Goal: Information Seeking & Learning: Check status

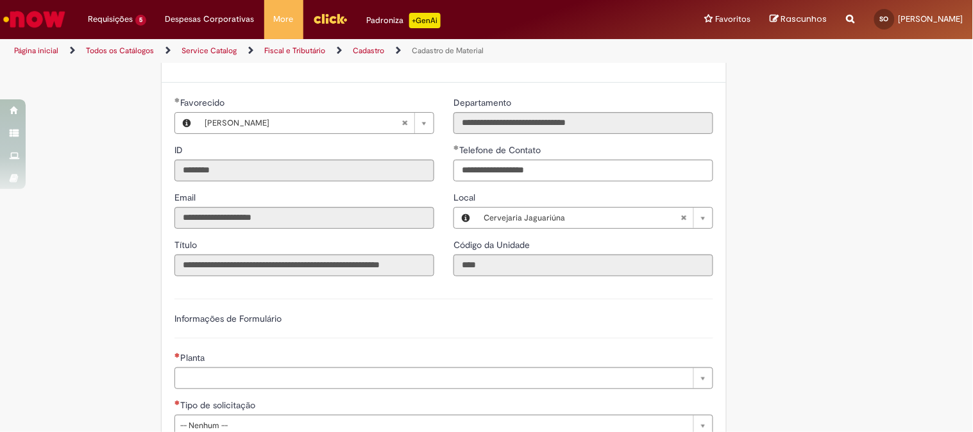
scroll to position [569, 0]
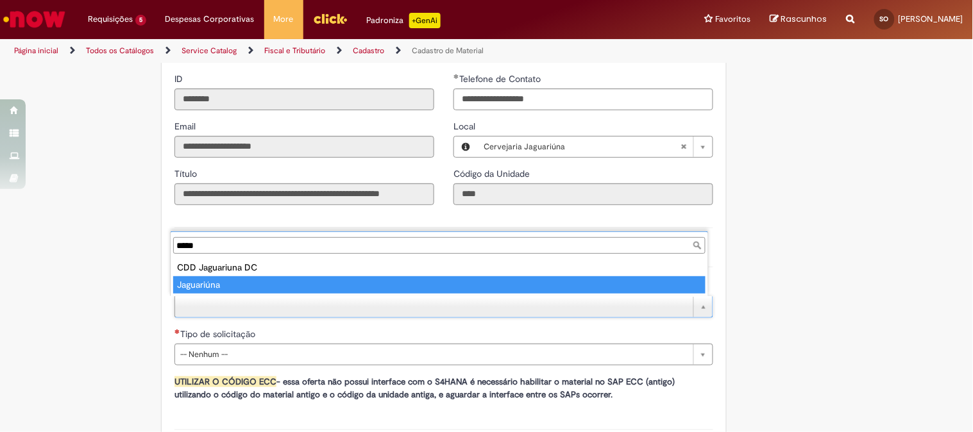
type input "*****"
type input "**********"
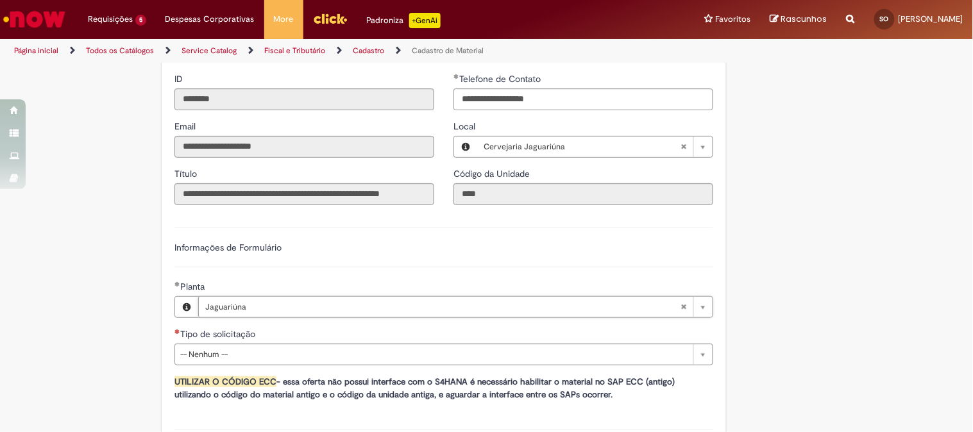
scroll to position [641, 0]
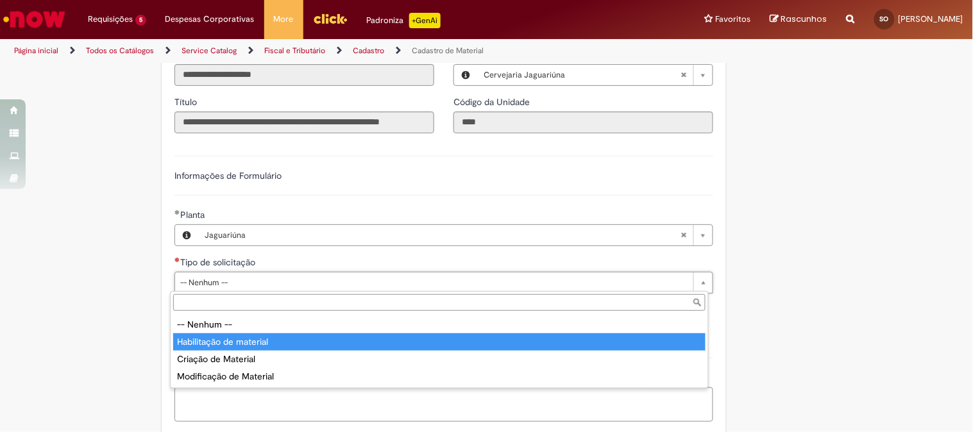
type input "**********"
select select "**********"
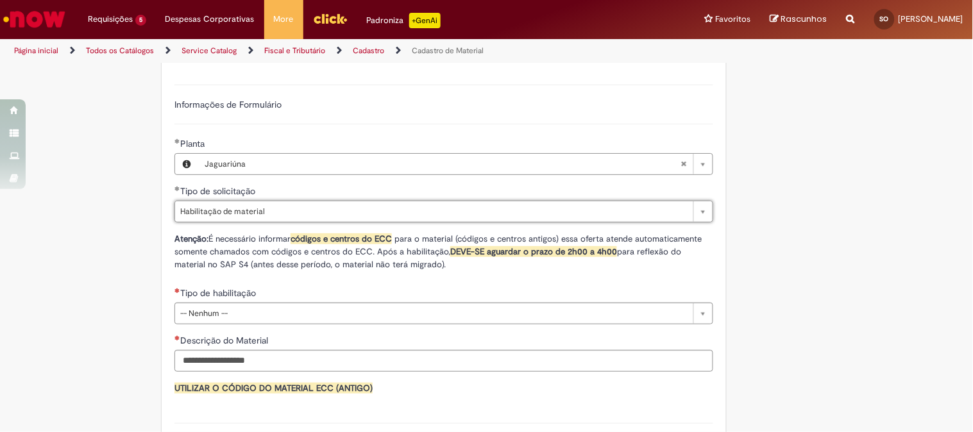
scroll to position [784, 0]
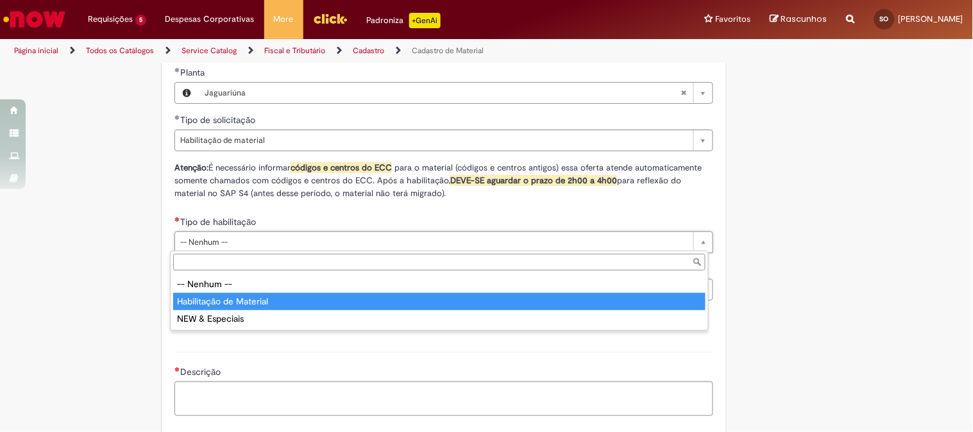
type input "**********"
select select "**********"
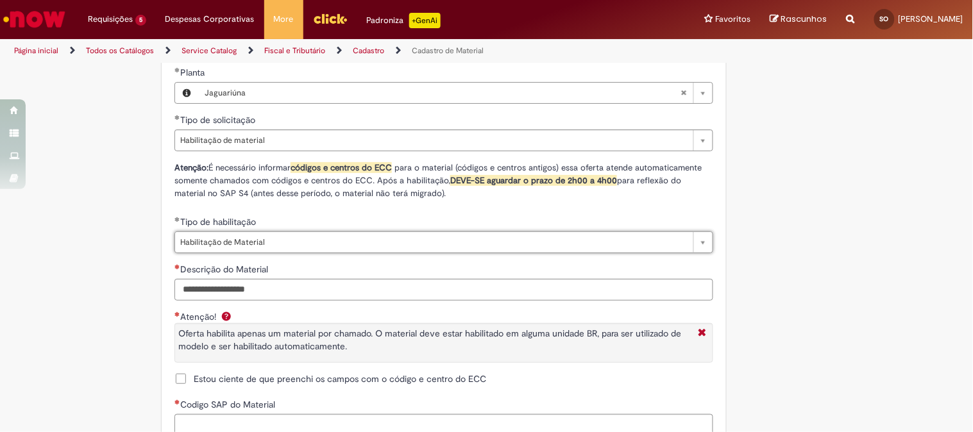
scroll to position [855, 0]
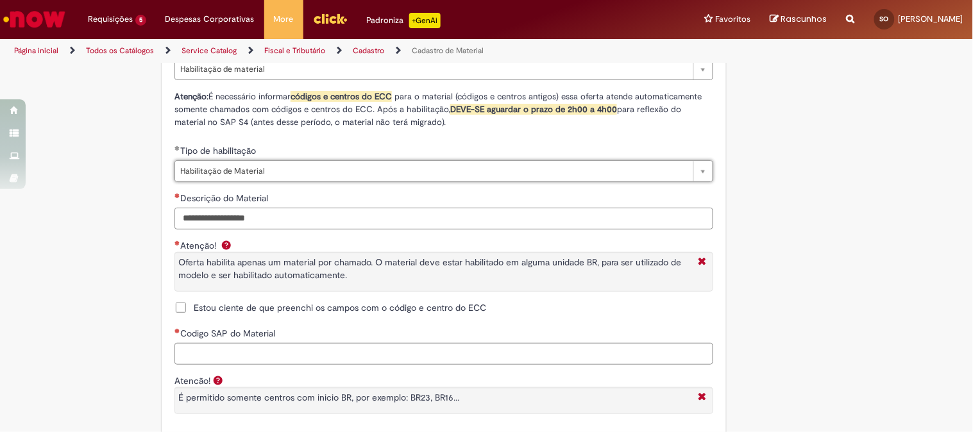
click at [264, 221] on input "Descrição do Material" at bounding box center [443, 219] width 539 height 22
paste input "**********"
type input "**********"
click at [194, 310] on span "Estou ciente de que preenchi os campos com o código e centro do ECC" at bounding box center [340, 307] width 292 height 13
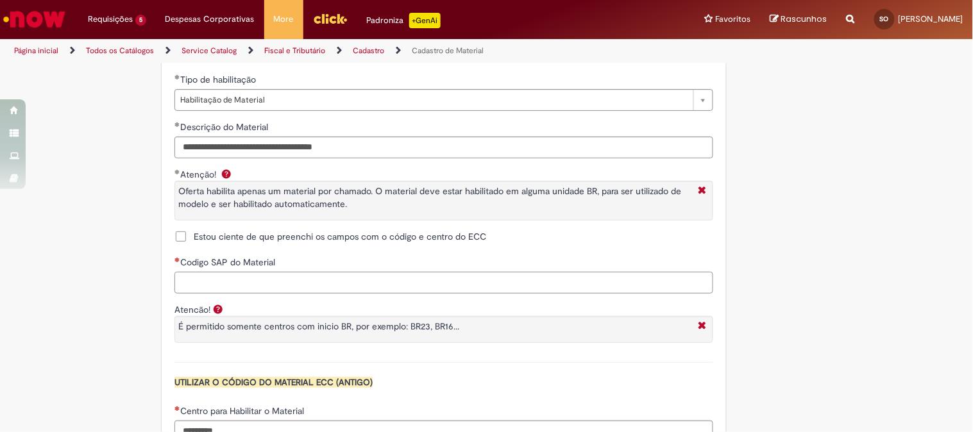
click at [301, 283] on input "Codigo SAP do Material" at bounding box center [443, 283] width 539 height 22
paste input "********"
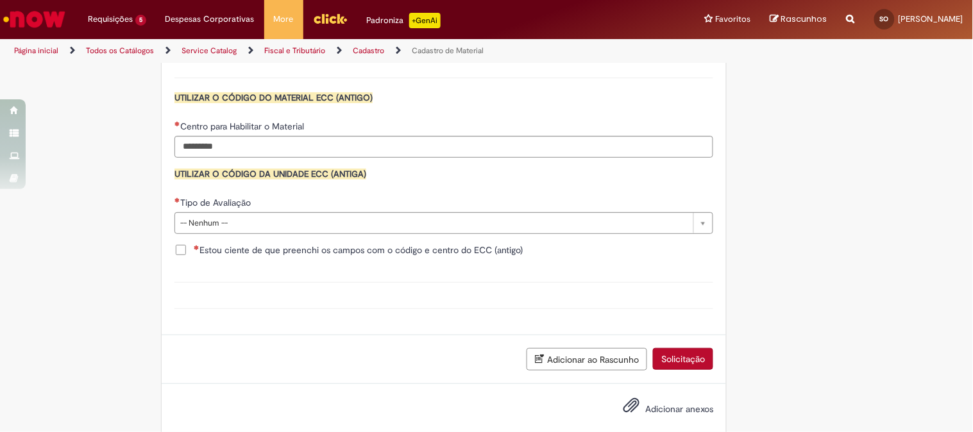
type input "********"
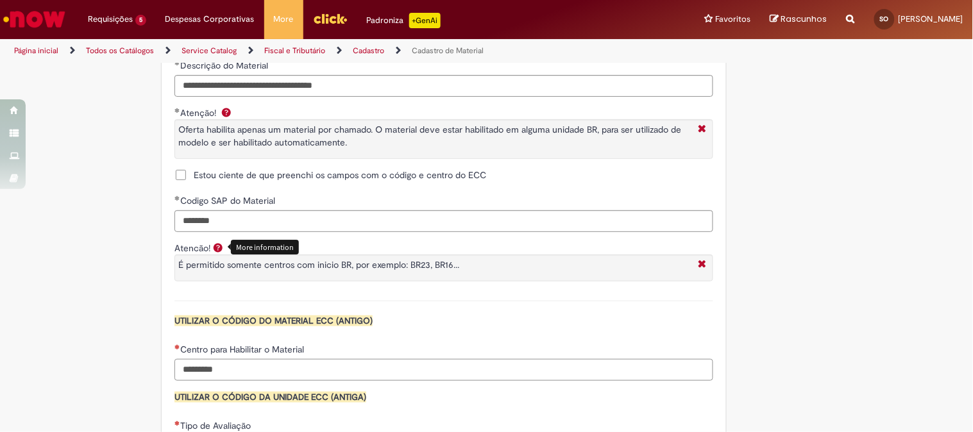
click at [260, 367] on input "Centro para Habilitar o Material" at bounding box center [443, 370] width 539 height 22
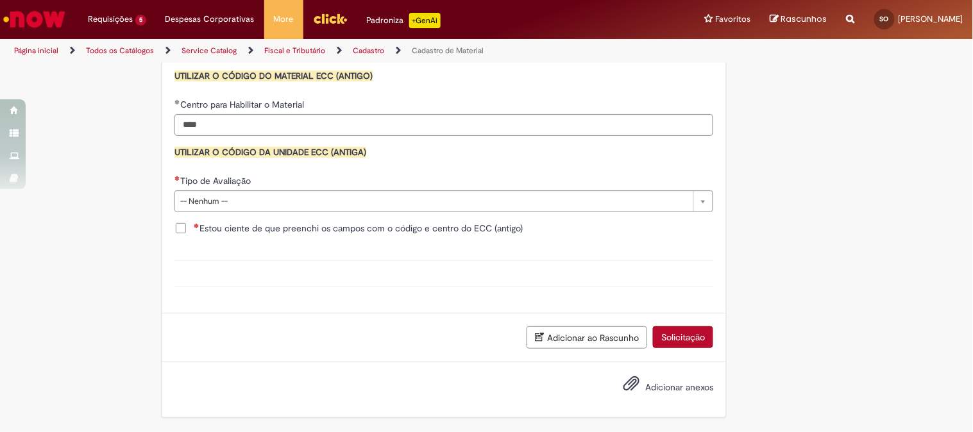
type input "****"
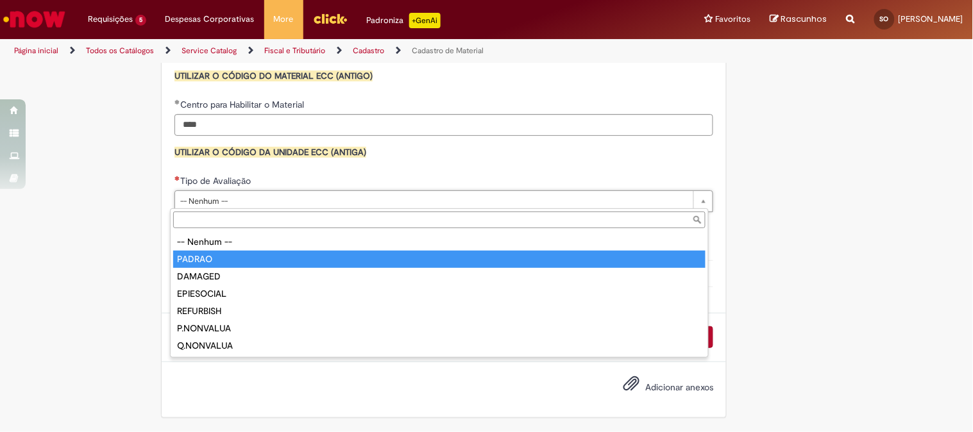
type input "******"
select select "******"
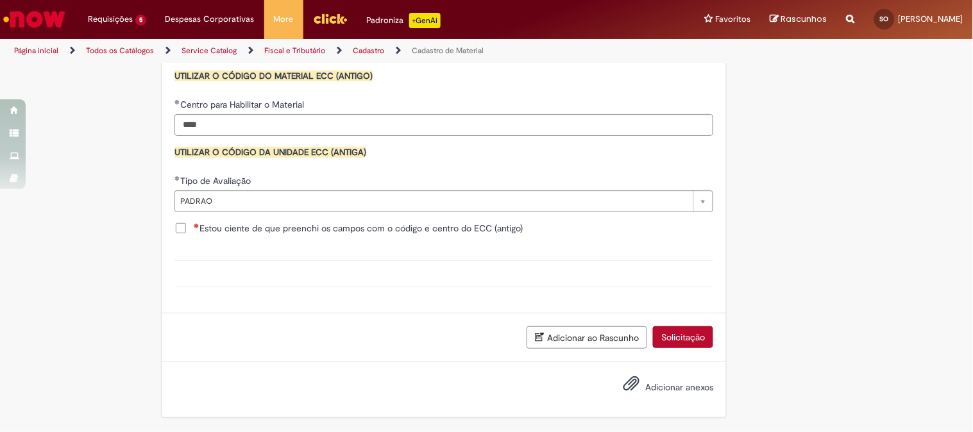
click at [194, 226] on span "Estou ciente de que preenchi os campos com o código e centro do ECC (antigo)" at bounding box center [358, 228] width 329 height 13
click at [671, 342] on button "Solicitação" at bounding box center [683, 337] width 60 height 22
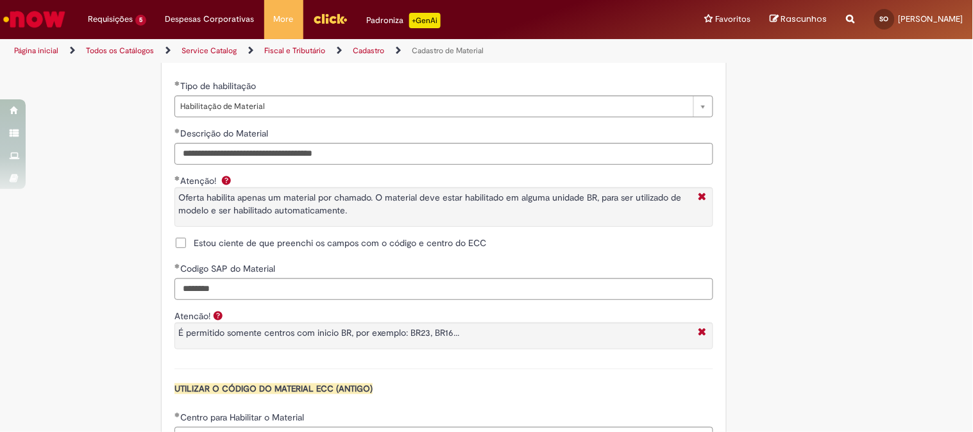
scroll to position [1204, 0]
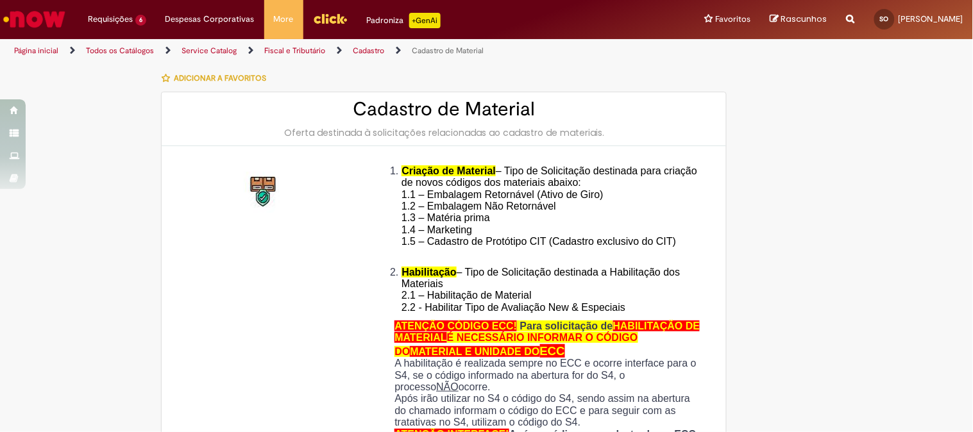
type input "**********"
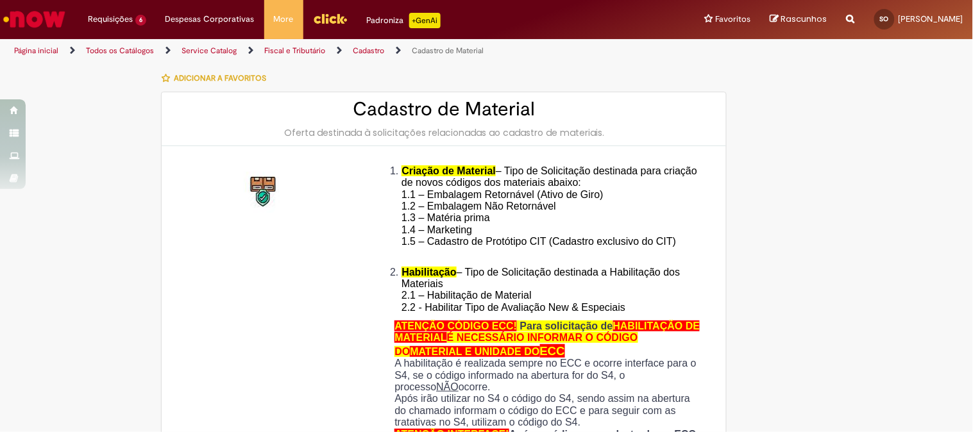
type input "**********"
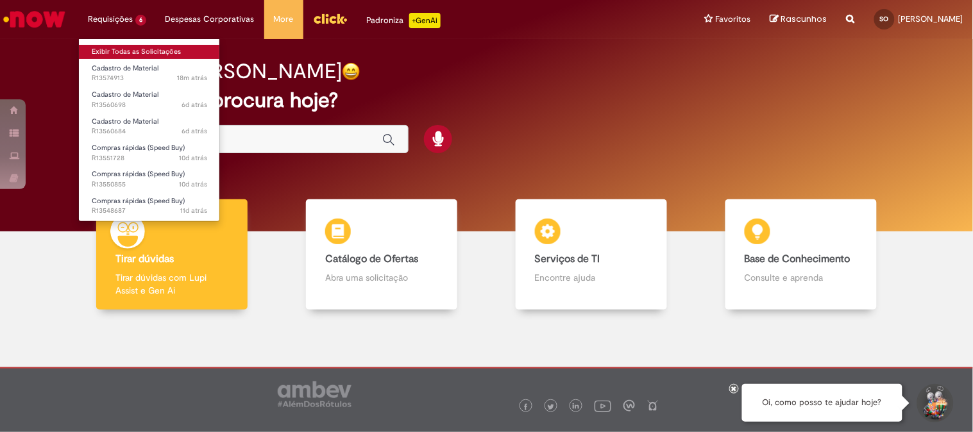
click at [130, 49] on link "Exibir Todas as Solicitações" at bounding box center [149, 52] width 141 height 14
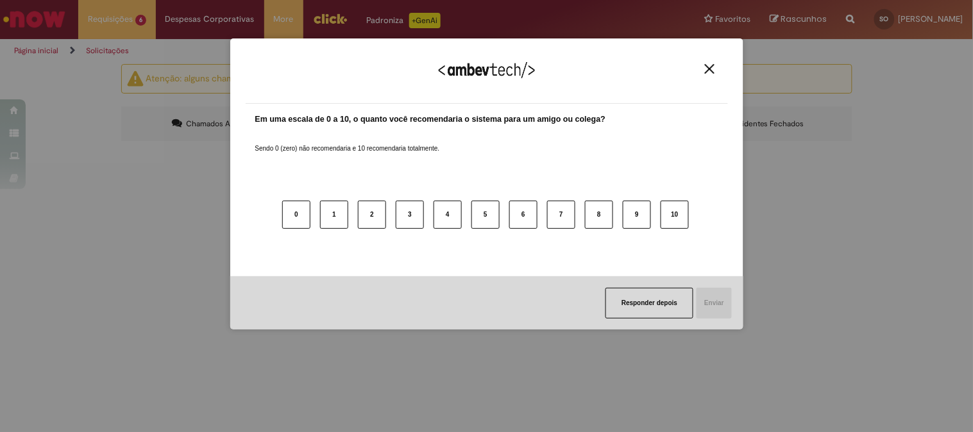
click at [710, 68] on img "Close" at bounding box center [710, 69] width 10 height 10
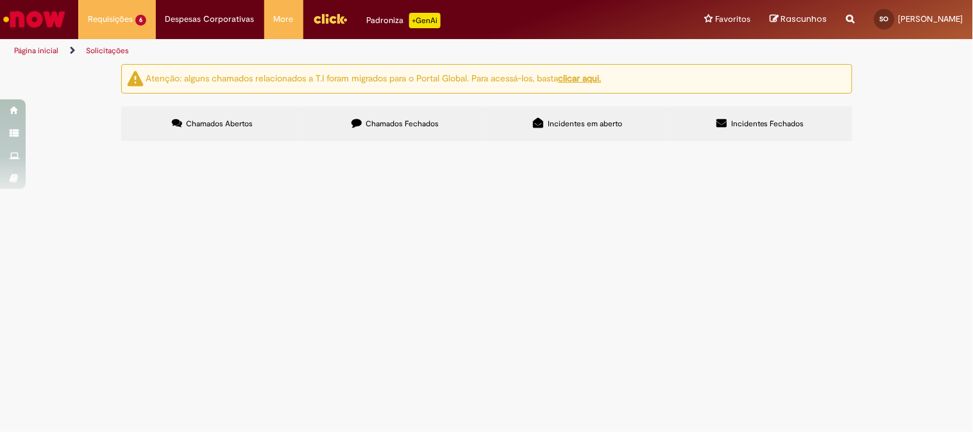
click at [0, 0] on span "MICROPIPETA RESEARCH PLUS 0,5-5 Ml 1641010" at bounding box center [0, 0] width 0 height 0
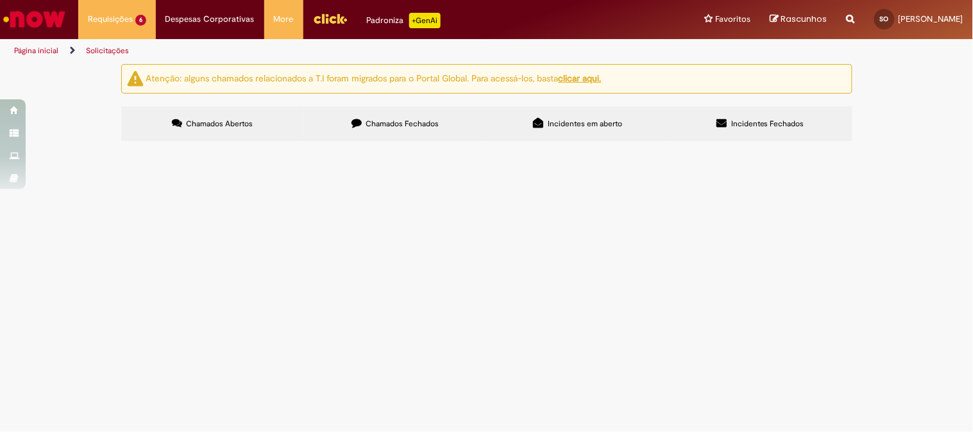
click at [0, 0] on span "1,2-PROPANODIOL;PA;6-8;MERCK/8223245000" at bounding box center [0, 0] width 0 height 0
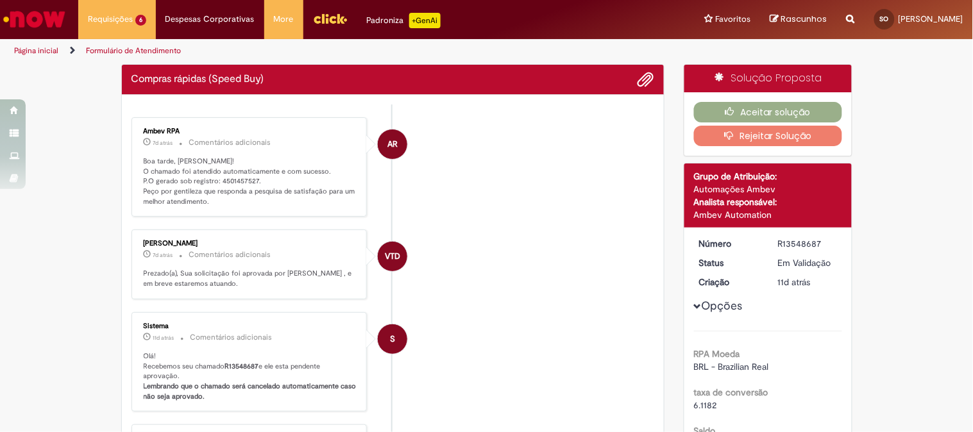
click at [238, 183] on p "Boa tarde, Sara! O chamado foi atendido automaticamente e com sucesso. P.O gera…" at bounding box center [251, 181] width 214 height 51
copy p "4501457527"
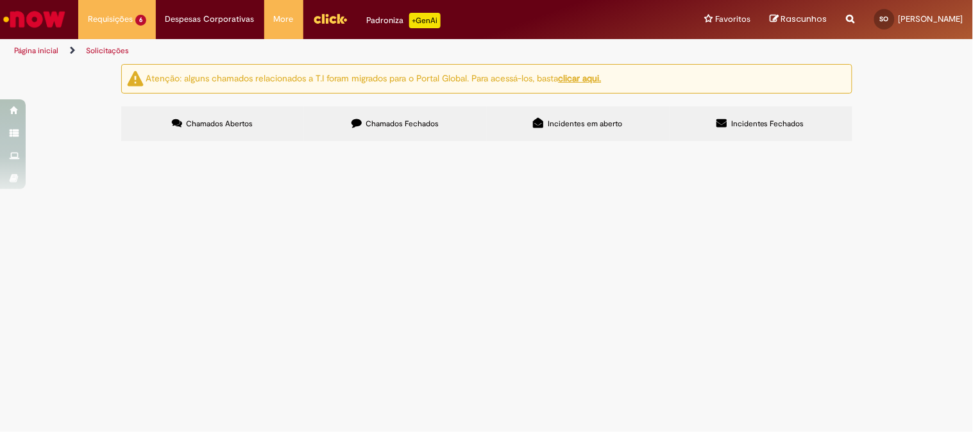
click at [367, 117] on label "Chamados Fechados" at bounding box center [395, 123] width 183 height 35
click at [0, 0] on link "2" at bounding box center [0, 0] width 0 height 0
click at [0, 0] on span "Amostras Jacareí 27/05" at bounding box center [0, 0] width 0 height 0
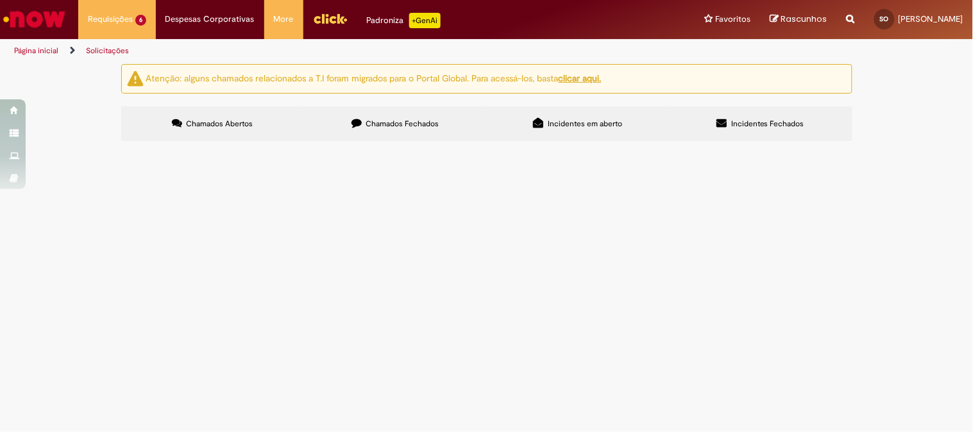
click at [0, 0] on span "Amostras Jacareí 27/05" at bounding box center [0, 0] width 0 height 0
click at [0, 0] on td "Amostras Jacareí 27/05" at bounding box center [0, 0] width 0 height 0
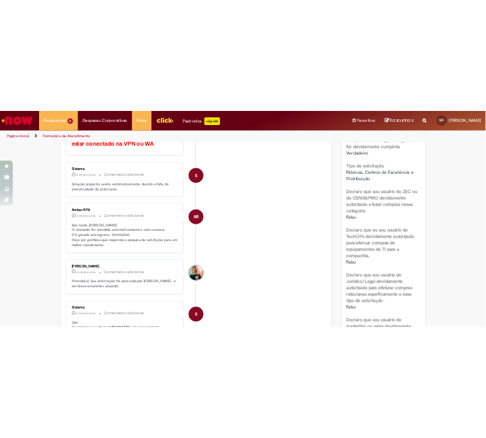
scroll to position [501, 0]
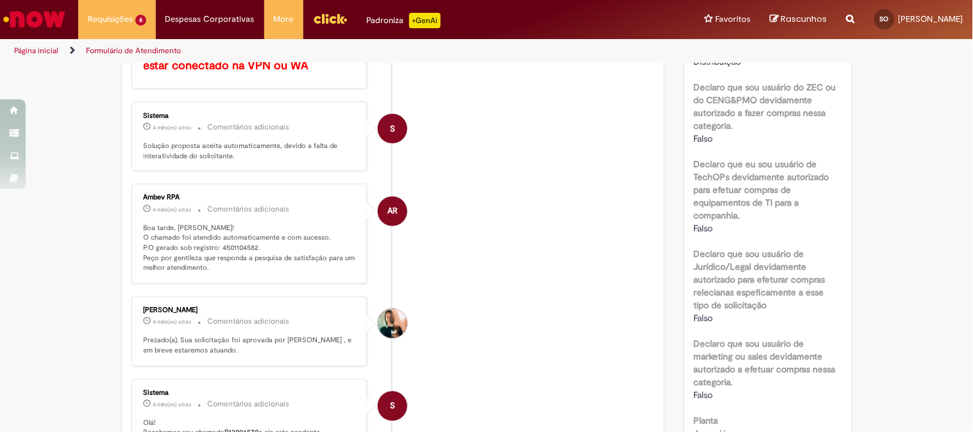
click at [227, 249] on p "Boa tarde, Sara! O chamado foi atendido automaticamente e com sucesso. P.O gera…" at bounding box center [251, 249] width 214 height 51
copy p "4501104582"
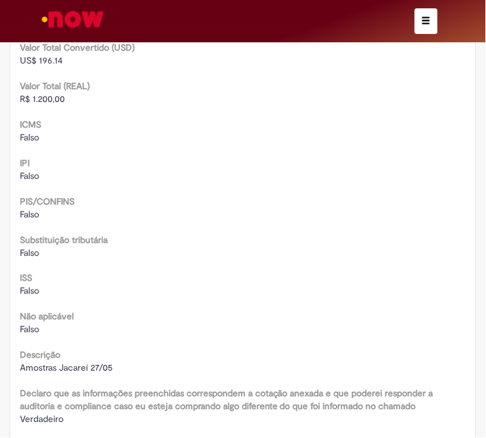
scroll to position [2202, 0]
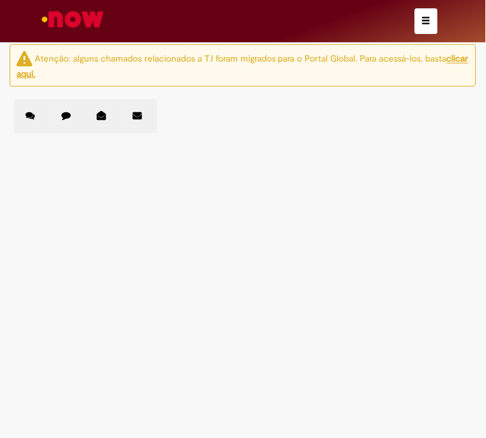
click at [0, 0] on div at bounding box center [0, 0] width 0 height 0
click at [249, 99] on div "Chamados Abertos Chamados Fechados Incidentes em aberto Incidentes Fechados Ite…" at bounding box center [242, 99] width 457 height 0
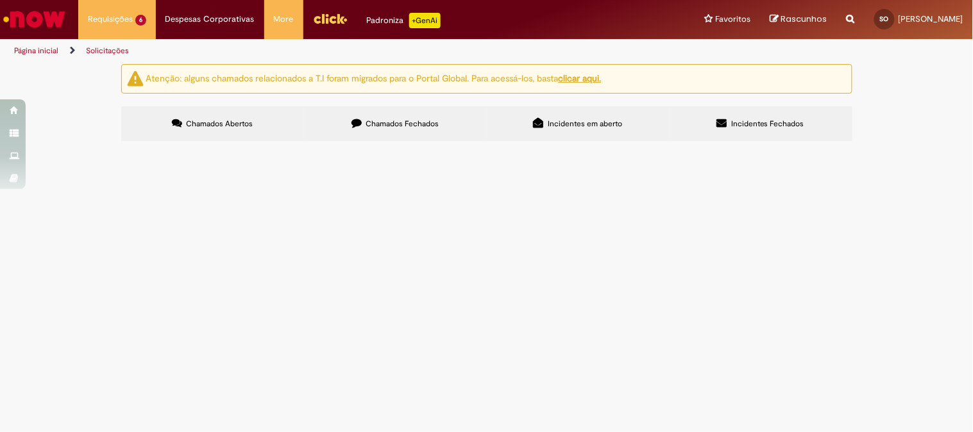
click at [0, 0] on div at bounding box center [0, 0] width 0 height 0
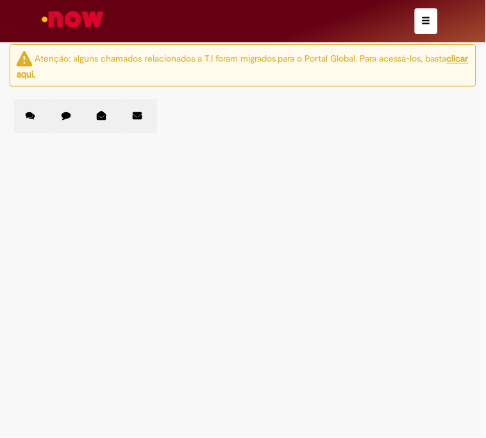
drag, startPoint x: 66, startPoint y: 112, endPoint x: 80, endPoint y: 106, distance: 15.0
click at [80, 106] on label "Chamados Fechados" at bounding box center [68, 116] width 36 height 34
click at [0, 0] on link "2" at bounding box center [0, 0] width 0 height 0
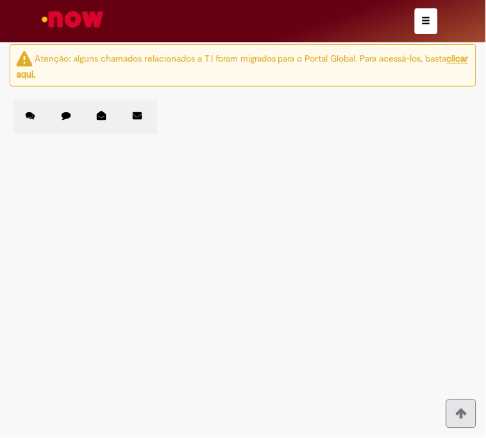
click at [0, 0] on span "Amostras Jacareí 06/06" at bounding box center [0, 0] width 0 height 0
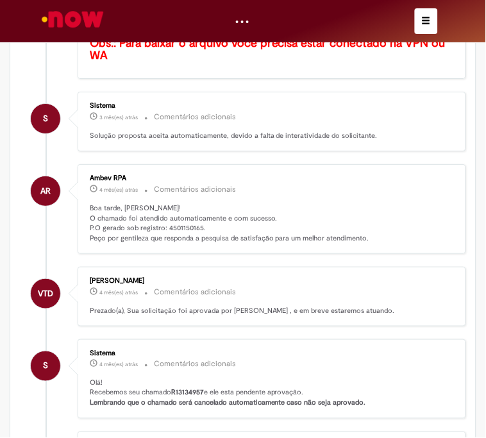
scroll to position [573, 0]
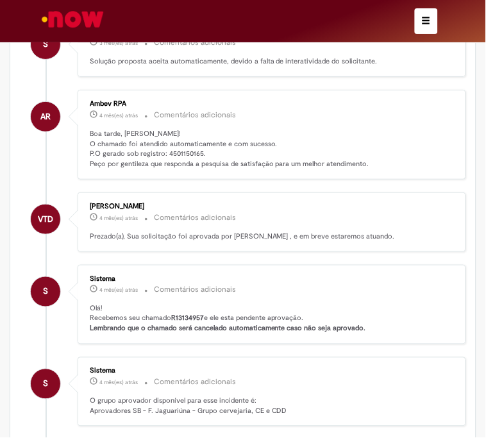
click at [180, 149] on p "Boa tarde, Sara! O chamado foi atendido automaticamente e com sucesso. P.O gera…" at bounding box center [273, 149] width 366 height 40
copy p "4501150165"
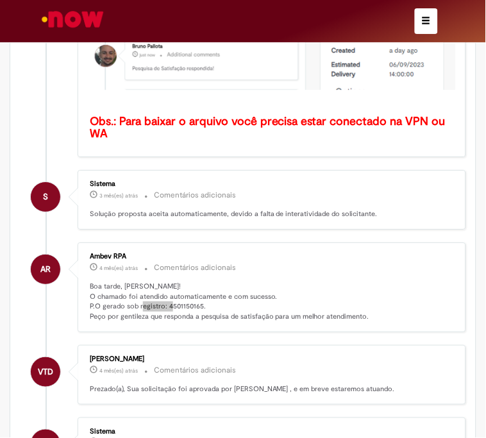
scroll to position [278, 0]
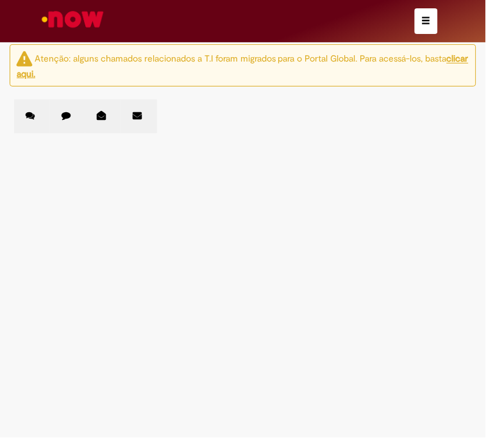
click at [66, 116] on icon at bounding box center [66, 115] width 9 height 9
click at [0, 0] on link "2" at bounding box center [0, 0] width 0 height 0
click at [0, 0] on span "Amostra Jacareí LC 10/06" at bounding box center [0, 0] width 0 height 0
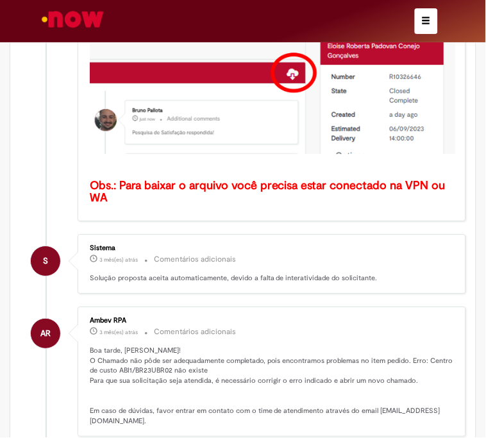
scroll to position [427, 0]
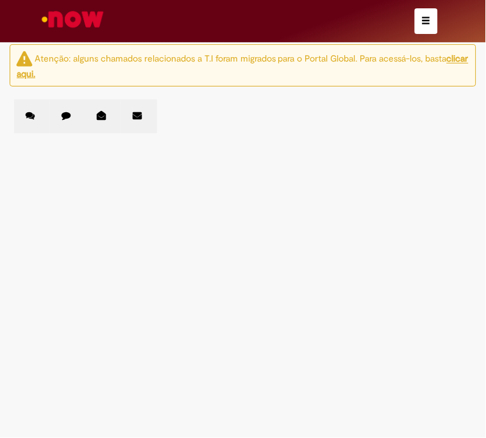
click at [64, 106] on label "Chamados Fechados" at bounding box center [68, 116] width 36 height 34
click at [0, 0] on link "2" at bounding box center [0, 0] width 0 height 0
click at [0, 0] on span "Amostras Jacareí 20/06" at bounding box center [0, 0] width 0 height 0
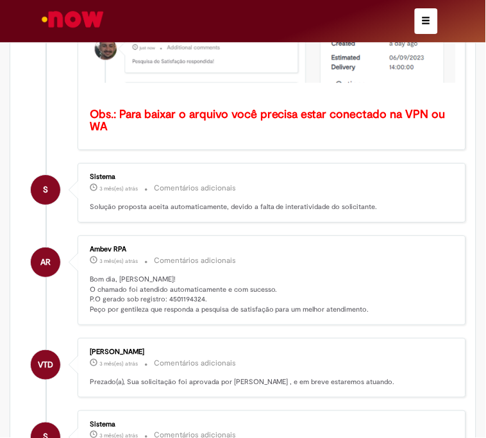
scroll to position [501, 0]
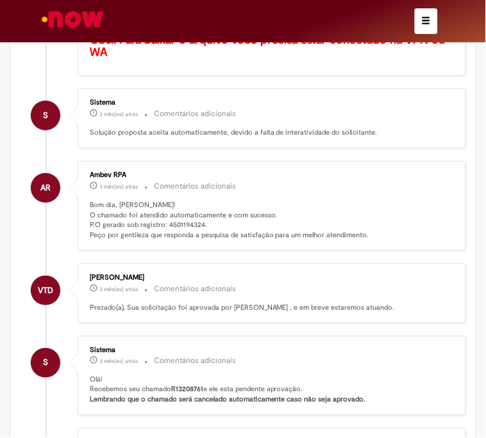
click at [196, 218] on p "Bom dia, Sara! O chamado foi atendido automaticamente e com sucesso. P.O gerado…" at bounding box center [273, 220] width 366 height 40
copy p "4501194324"
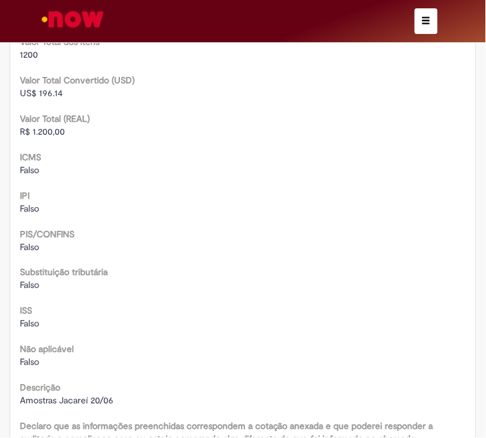
scroll to position [2202, 0]
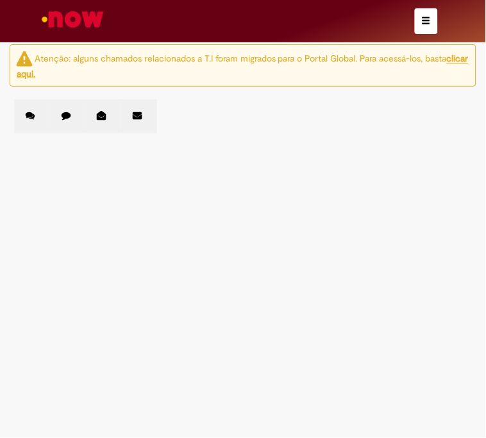
click at [62, 114] on icon at bounding box center [66, 115] width 9 height 9
click at [0, 0] on link "2" at bounding box center [0, 0] width 0 height 0
click at [0, 0] on span "Amostras Jacareí 25/06" at bounding box center [0, 0] width 0 height 0
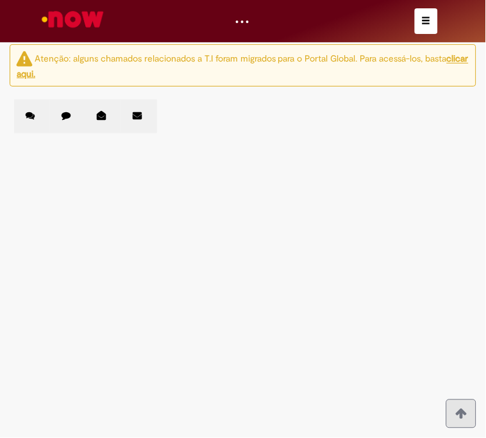
click at [0, 0] on span "Amostras Jacareí 25/06" at bounding box center [0, 0] width 0 height 0
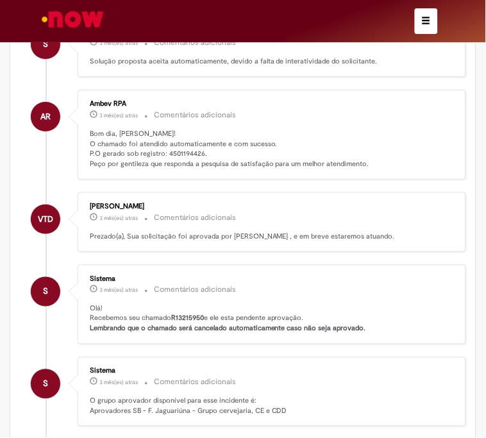
scroll to position [430, 0]
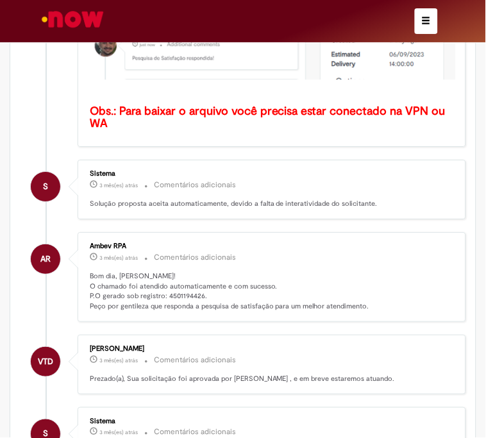
click at [174, 291] on p "Bom dia, Sara! O chamado foi atendido automaticamente e com sucesso. P.O gerado…" at bounding box center [273, 291] width 366 height 40
copy p "4501194426"
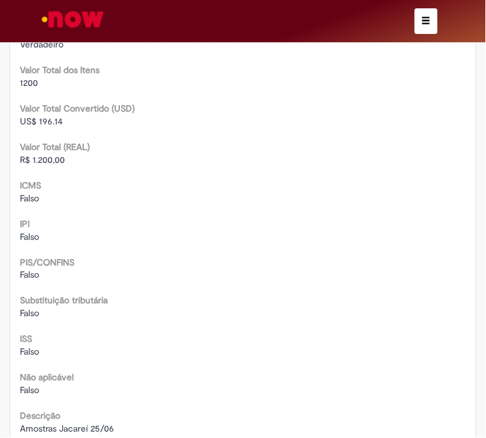
scroll to position [2202, 0]
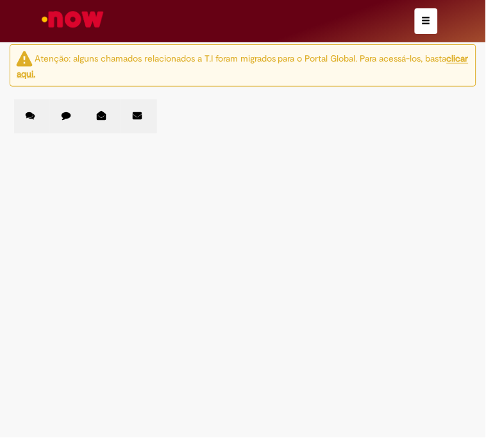
click at [71, 121] on label "Chamados Fechados" at bounding box center [68, 116] width 36 height 34
click at [0, 0] on span "Amostras Jacareí 22/08" at bounding box center [0, 0] width 0 height 0
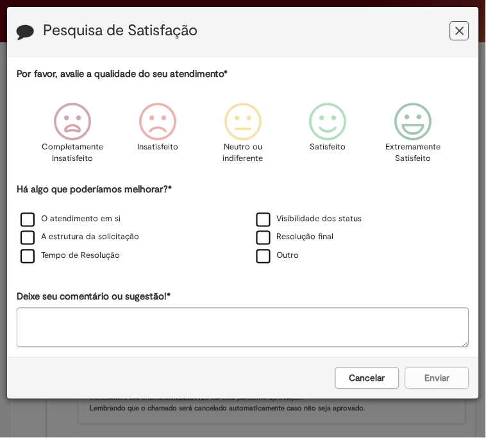
click at [460, 28] on icon "Feedback" at bounding box center [460, 30] width 8 height 13
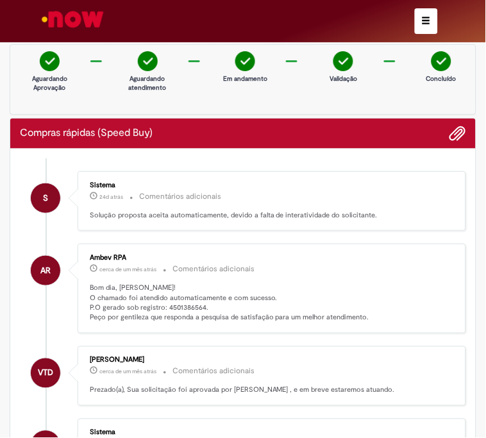
click at [187, 303] on p "Bom dia, Sara! O chamado foi atendido automaticamente e com sucesso. P.O gerado…" at bounding box center [273, 303] width 366 height 40
copy p "4501386564"
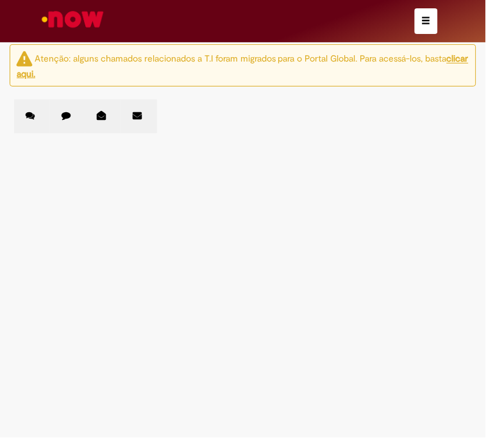
click at [64, 122] on label "Chamados Fechados" at bounding box center [68, 116] width 36 height 34
click at [0, 0] on link "2" at bounding box center [0, 0] width 0 height 0
click at [0, 0] on span "Amostra Jacareí 14/07" at bounding box center [0, 0] width 0 height 0
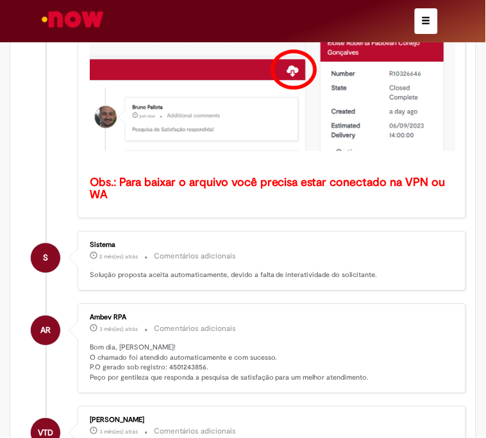
scroll to position [359, 0]
click at [175, 362] on p "Bom dia, [PERSON_NAME]! O chamado foi atendido automaticamente e com sucesso. P…" at bounding box center [273, 362] width 366 height 40
copy p "4501243856"
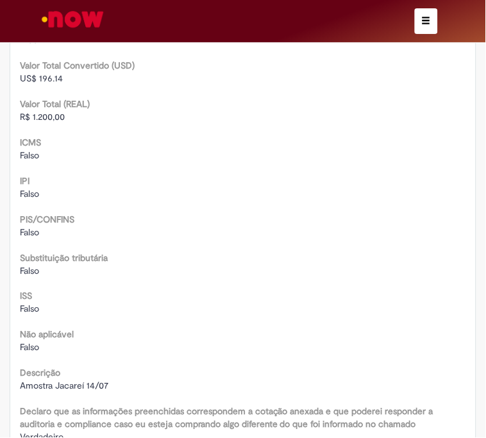
scroll to position [2202, 0]
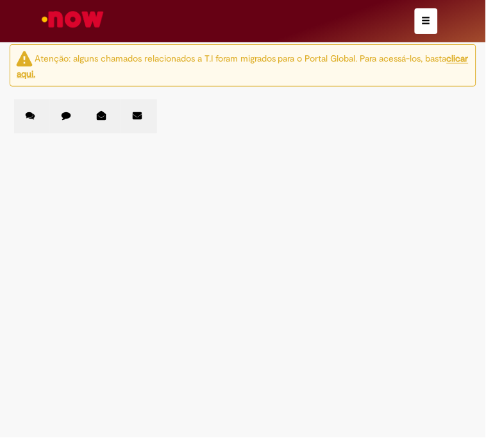
click at [69, 114] on icon at bounding box center [66, 115] width 9 height 9
click at [0, 0] on link "2" at bounding box center [0, 0] width 0 height 0
click at [0, 0] on td "Amostras Jacareí 10/06" at bounding box center [0, 0] width 0 height 0
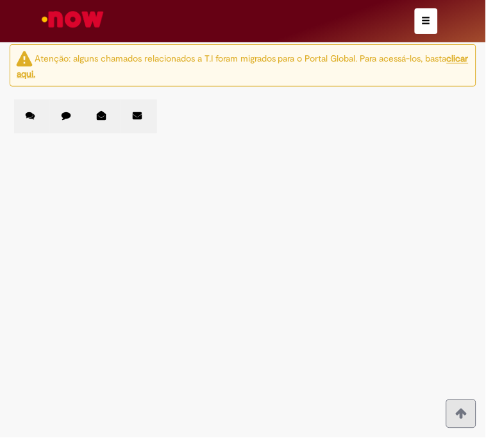
click at [0, 0] on span "Amostras Jacareí 10/06" at bounding box center [0, 0] width 0 height 0
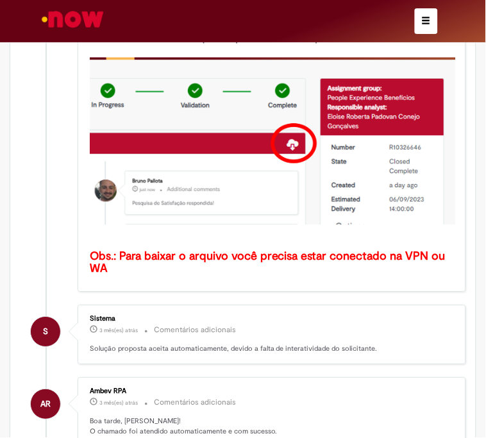
scroll to position [359, 0]
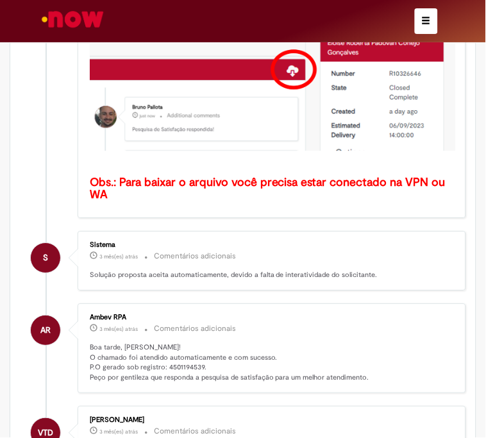
click at [183, 360] on p "Boa tarde, [PERSON_NAME]! O chamado foi atendido automaticamente e com sucesso.…" at bounding box center [273, 362] width 366 height 40
copy p "4501194539"
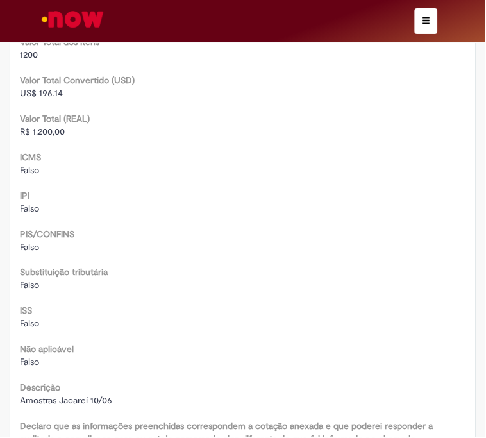
scroll to position [2202, 0]
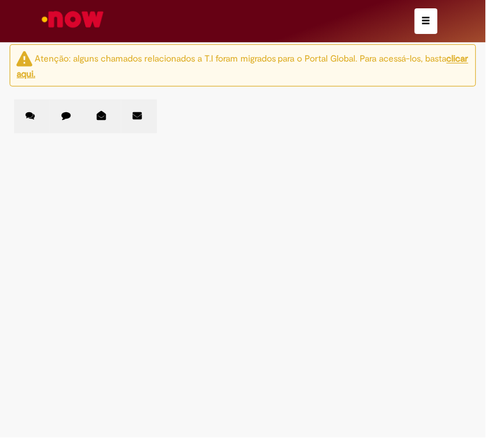
click at [67, 114] on icon at bounding box center [66, 115] width 9 height 9
click at [0, 0] on link "2" at bounding box center [0, 0] width 0 height 0
click at [0, 0] on span "Amostras Jacareí 03/07" at bounding box center [0, 0] width 0 height 0
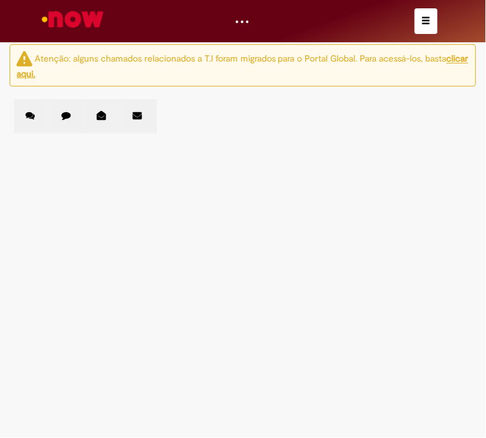
click at [0, 0] on span "Amostras Jacareí 03/07" at bounding box center [0, 0] width 0 height 0
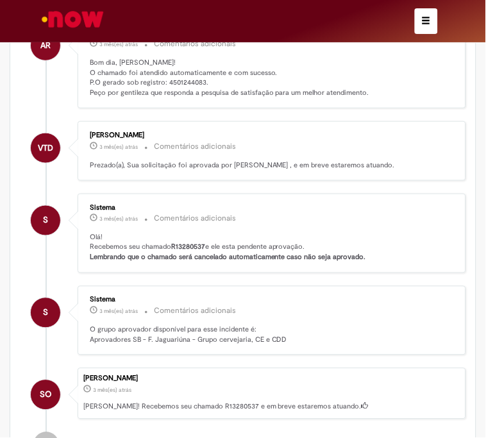
scroll to position [573, 0]
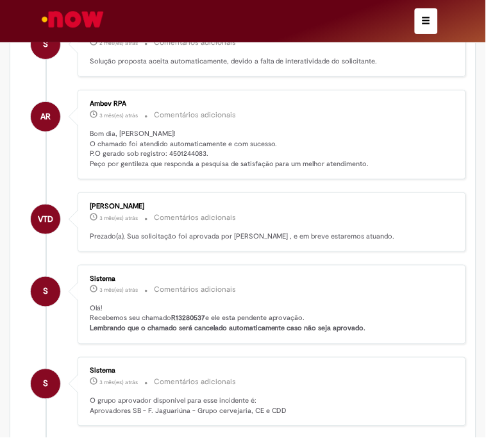
click at [184, 149] on p "Bom dia, [PERSON_NAME]! O chamado foi atendido automaticamente e com sucesso. P…" at bounding box center [273, 149] width 366 height 40
copy p "4501244083"
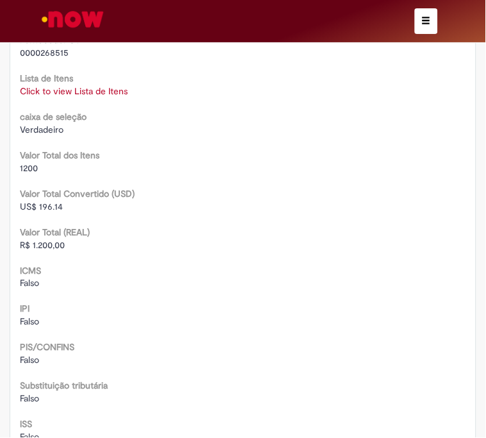
scroll to position [2202, 0]
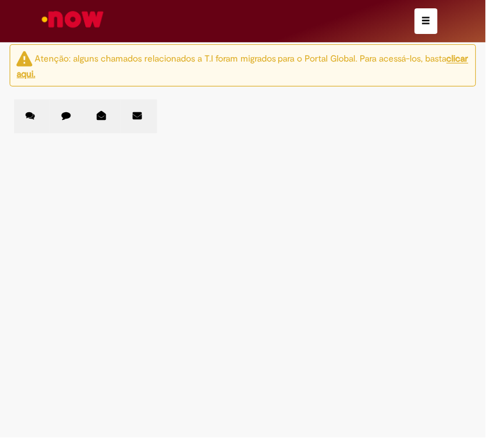
click at [75, 119] on label "Chamados Fechados" at bounding box center [68, 116] width 36 height 34
click at [0, 0] on link "2" at bounding box center [0, 0] width 0 height 0
click at [0, 0] on span "Amostras Jacareí 01/07" at bounding box center [0, 0] width 0 height 0
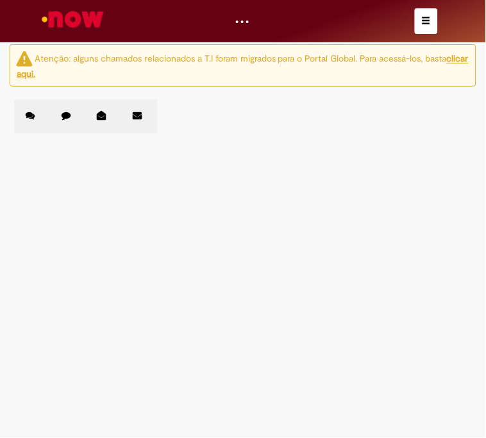
click at [0, 0] on span "Amostras Jacareí 01/07" at bounding box center [0, 0] width 0 height 0
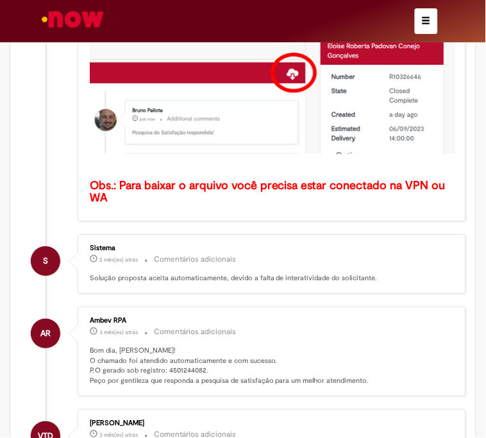
scroll to position [427, 0]
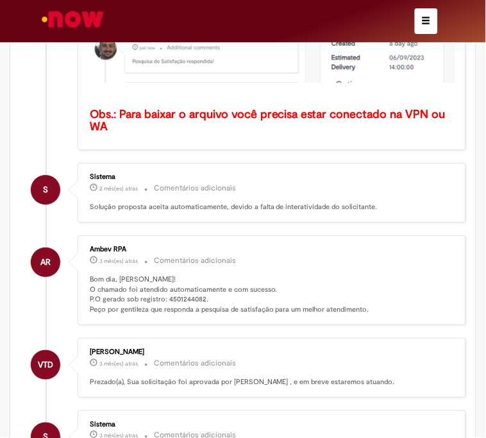
click at [188, 292] on p "Bom dia, Sara! O chamado foi atendido automaticamente e com sucesso. P.O gerado…" at bounding box center [273, 294] width 366 height 40
copy p "4501244082"
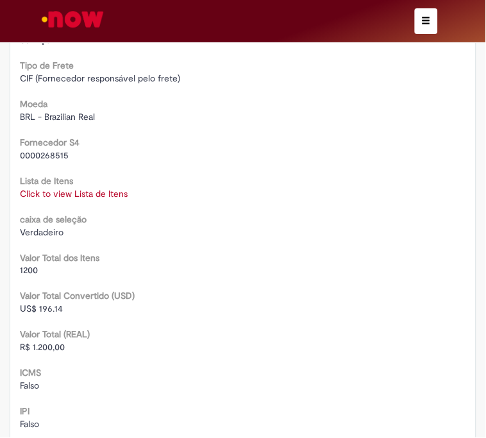
scroll to position [2202, 0]
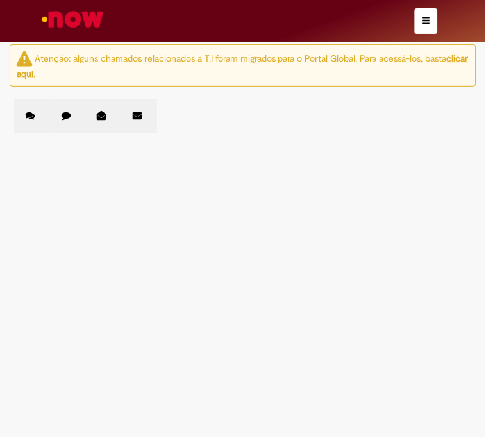
click at [64, 116] on icon at bounding box center [66, 115] width 9 height 9
click at [0, 0] on span "Amostras Jacareí 08/07" at bounding box center [0, 0] width 0 height 0
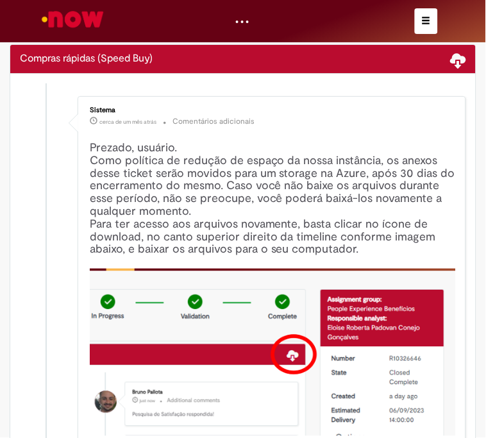
scroll to position [285, 0]
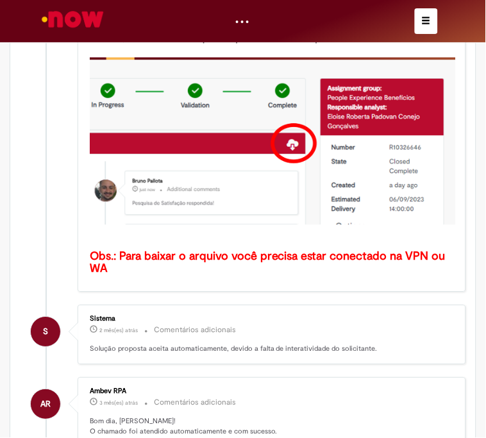
click at [182, 417] on p "Bom dia, Sara! O chamado foi atendido automaticamente e com sucesso. P.O gerado…" at bounding box center [273, 437] width 366 height 40
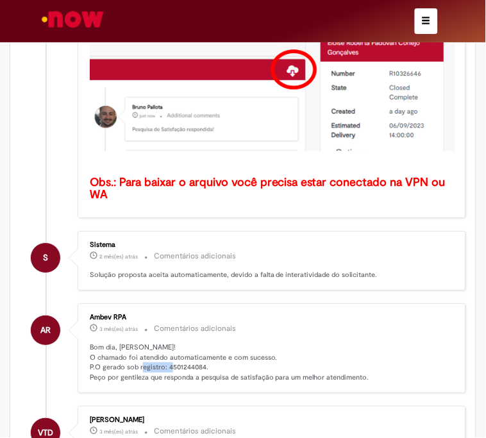
click at [182, 357] on p "Bom dia, Sara! O chamado foi atendido automaticamente e com sucesso. P.O gerado…" at bounding box center [273, 362] width 366 height 40
copy p "4501244084"
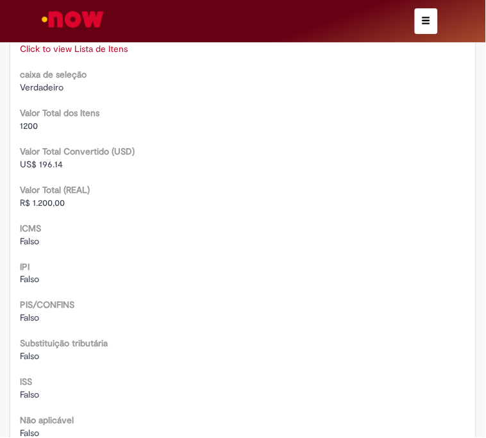
scroll to position [2202, 0]
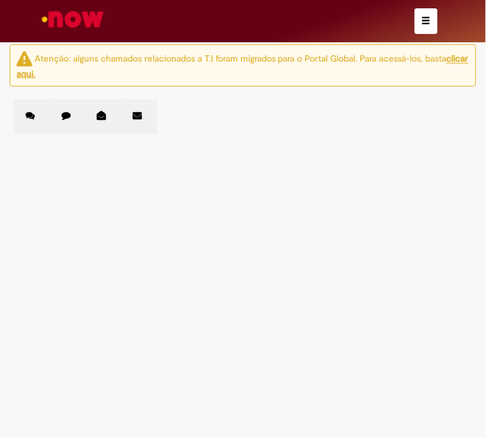
click at [66, 107] on label "Chamados Fechados" at bounding box center [68, 116] width 36 height 34
click at [0, 0] on span "Amostras Jacareí 11/07" at bounding box center [0, 0] width 0 height 0
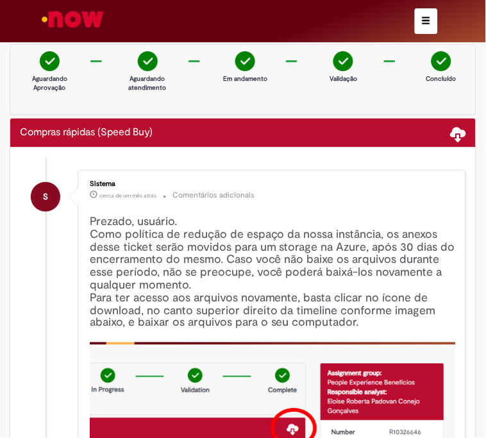
scroll to position [359, 0]
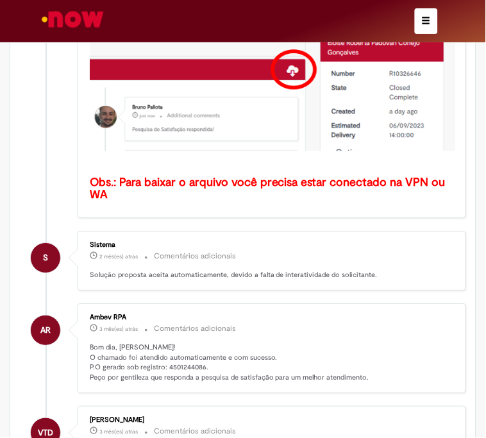
click at [184, 359] on p "Bom dia, [PERSON_NAME]! O chamado foi atendido automaticamente e com sucesso. P…" at bounding box center [273, 362] width 366 height 40
copy p "4501244086"
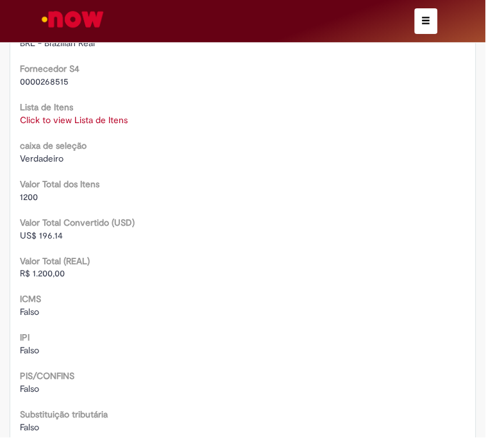
scroll to position [2202, 0]
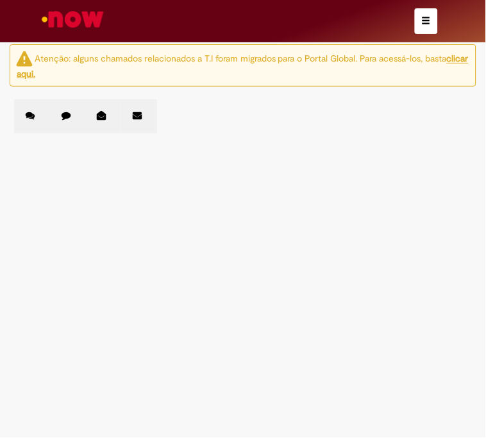
click at [63, 118] on icon at bounding box center [66, 115] width 9 height 9
click at [0, 0] on span "Amostras Jacareí" at bounding box center [0, 0] width 0 height 0
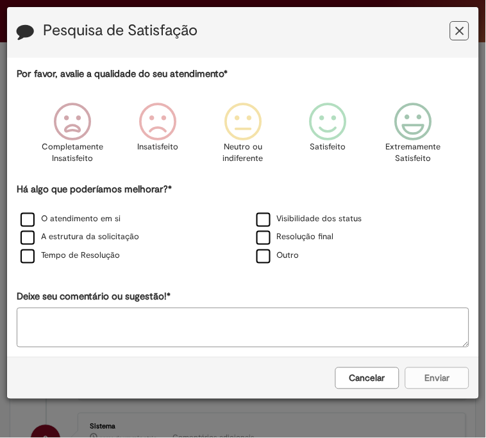
click at [458, 31] on icon "Feedback" at bounding box center [460, 30] width 8 height 13
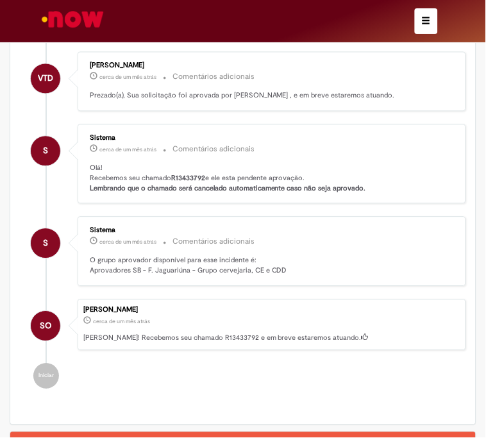
scroll to position [3, 0]
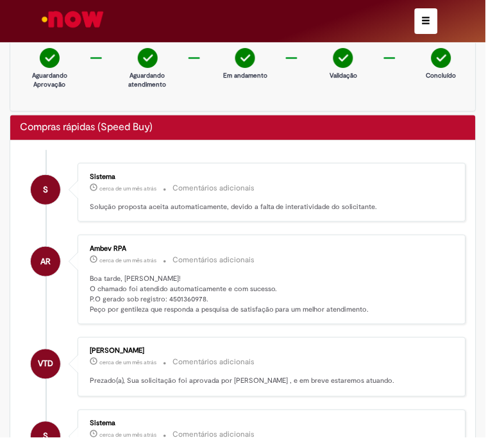
click at [191, 294] on p "Boa tarde, [PERSON_NAME]! O chamado foi atendido automaticamente e com sucesso.…" at bounding box center [273, 294] width 366 height 40
copy p "4501360978"
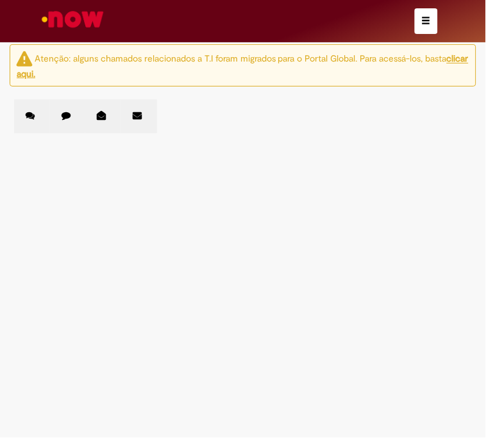
click at [74, 117] on label "Chamados Fechados" at bounding box center [68, 116] width 36 height 34
click at [0, 0] on span "[PERSON_NAME] 25/07" at bounding box center [0, 0] width 0 height 0
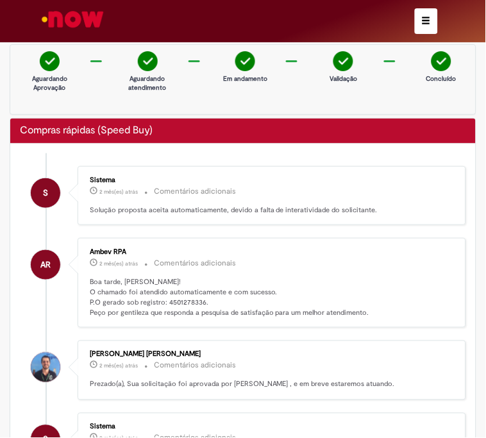
click at [187, 302] on p "Boa tarde, [PERSON_NAME]! O chamado foi atendido automaticamente e com sucesso.…" at bounding box center [273, 297] width 366 height 40
copy p "4501278336"
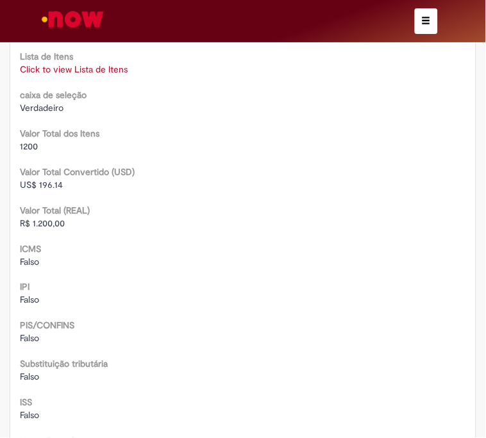
scroll to position [1783, 0]
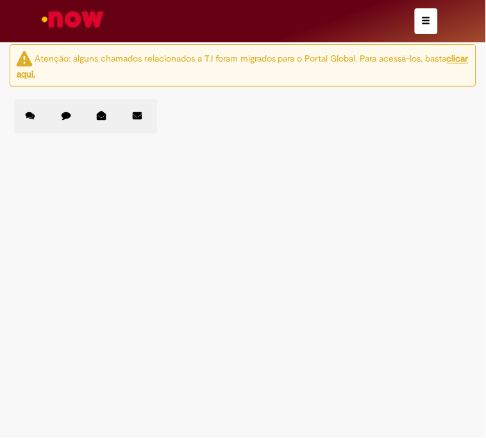
click at [61, 121] on label "Chamados Fechados" at bounding box center [68, 116] width 36 height 34
click at [0, 0] on span "Amostra para análise de Ausencia de Glúten Piraí - [GEOGRAPHIC_DATA] ([DATE])" at bounding box center [0, 0] width 0 height 0
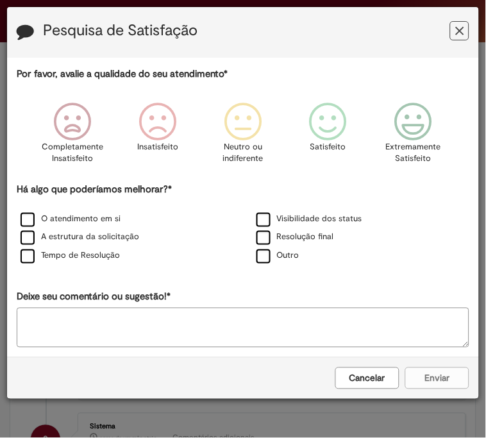
click at [470, 29] on div "Pesquisa de Satisfação" at bounding box center [243, 32] width 472 height 51
click at [460, 29] on icon "Feedback" at bounding box center [460, 30] width 8 height 13
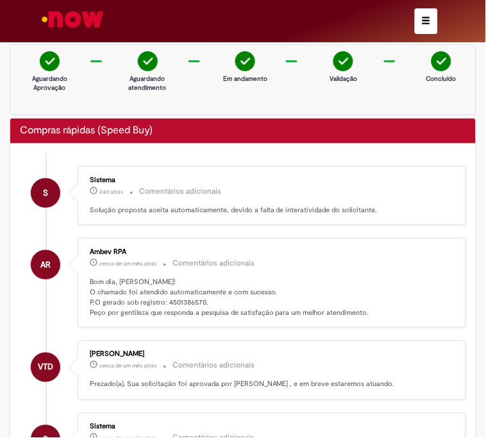
click at [187, 298] on p "Bom dia, [PERSON_NAME]! O chamado foi atendido automaticamente e com sucesso. P…" at bounding box center [273, 297] width 366 height 40
copy p "4501386570"
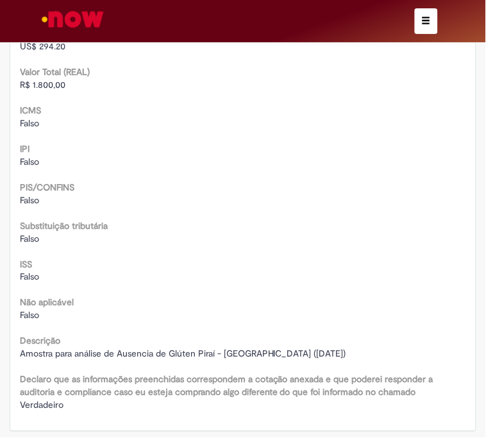
scroll to position [1785, 0]
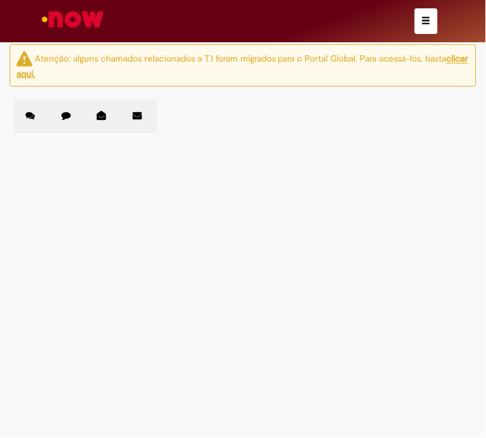
click at [69, 114] on icon at bounding box center [66, 115] width 9 height 9
click at [0, 0] on span "Amostra Piraí Pure Gold 0% Glúten 09/09" at bounding box center [0, 0] width 0 height 0
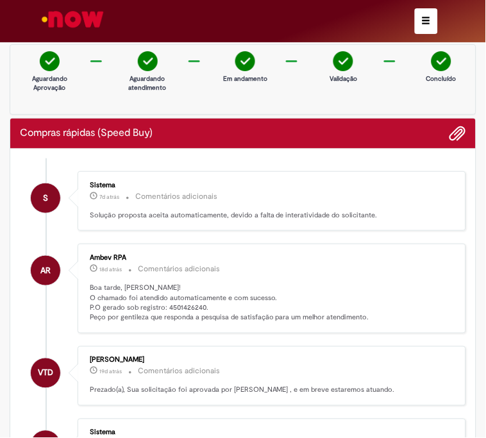
click at [178, 308] on p "Boa tarde, Sara! O chamado foi atendido automaticamente e com sucesso. P.O gera…" at bounding box center [273, 303] width 366 height 40
copy p "4501426240"
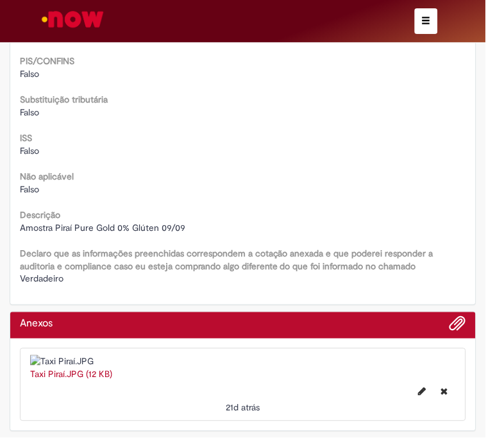
scroll to position [2137, 0]
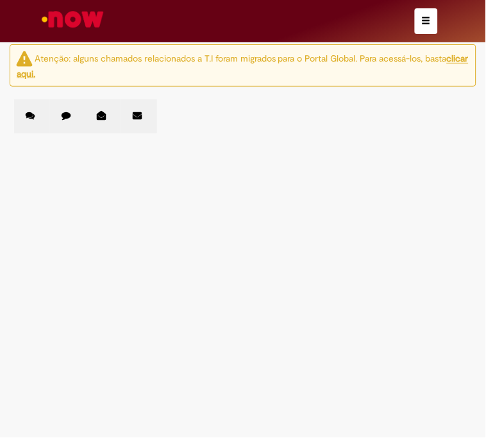
click at [60, 115] on label "Chamados Fechados" at bounding box center [68, 116] width 36 height 34
click at [0, 0] on span "Amostras Jacareí 10/09" at bounding box center [0, 0] width 0 height 0
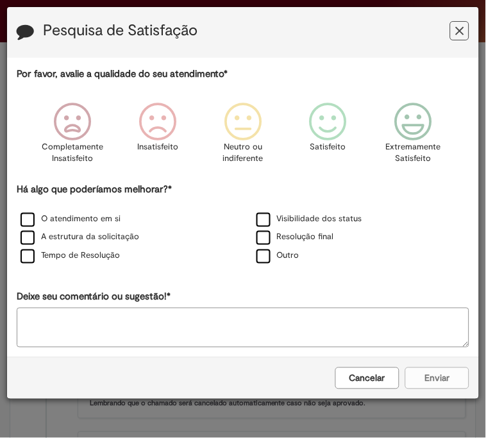
click at [464, 30] on button "Feedback" at bounding box center [459, 30] width 19 height 19
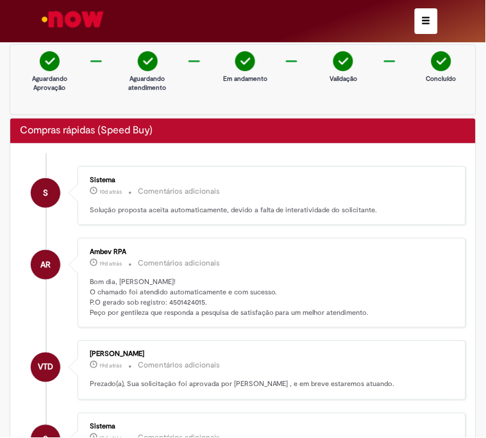
click at [185, 298] on p "Bom dia, Sara! O chamado foi atendido automaticamente e com sucesso. P.O gerado…" at bounding box center [273, 297] width 366 height 40
copy p "4501424015"
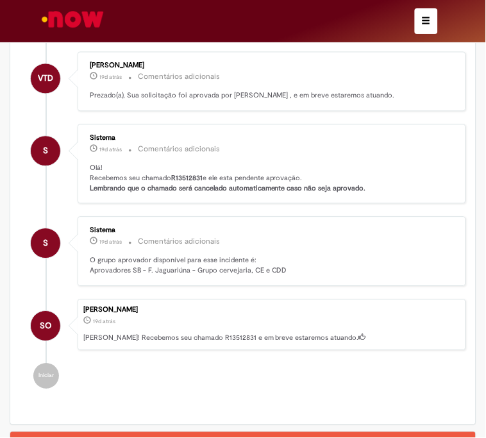
scroll to position [74, 0]
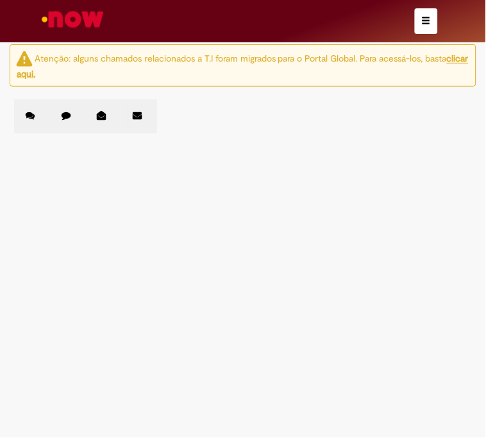
click at [71, 114] on label "Chamados Fechados" at bounding box center [68, 116] width 36 height 34
click at [0, 0] on span "Amostras voláteis croma, Jacareí 15/09" at bounding box center [0, 0] width 0 height 0
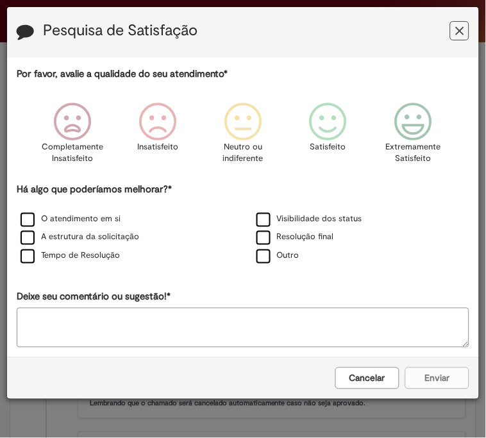
click at [459, 26] on icon "Feedback" at bounding box center [460, 30] width 8 height 13
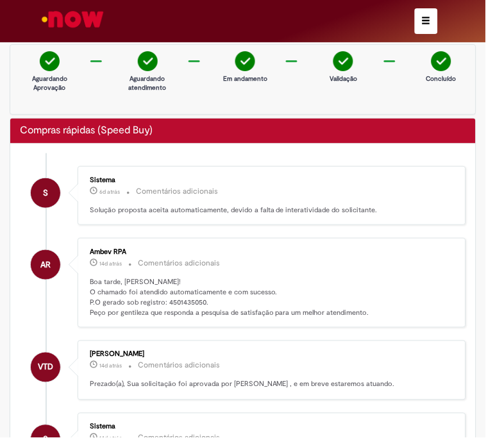
click at [194, 301] on p "Boa tarde, [PERSON_NAME]! O chamado foi atendido automaticamente e com sucesso.…" at bounding box center [273, 297] width 366 height 40
copy p "4501435050"
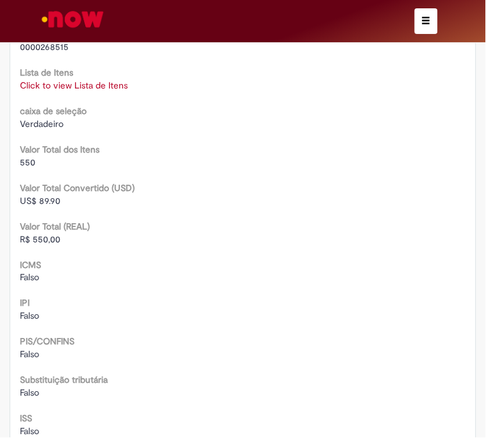
scroll to position [1856, 0]
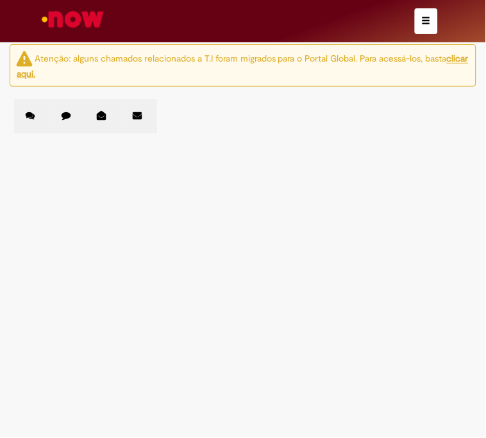
click at [69, 113] on icon at bounding box center [66, 115] width 9 height 9
click at [0, 0] on link "2" at bounding box center [0, 0] width 0 height 0
click at [0, 0] on td "Entrega em [GEOGRAPHIC_DATA]" at bounding box center [0, 0] width 0 height 0
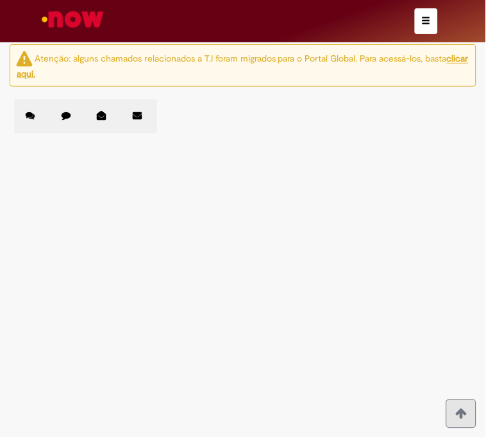
click at [0, 0] on span "Entrega em [GEOGRAPHIC_DATA]" at bounding box center [0, 0] width 0 height 0
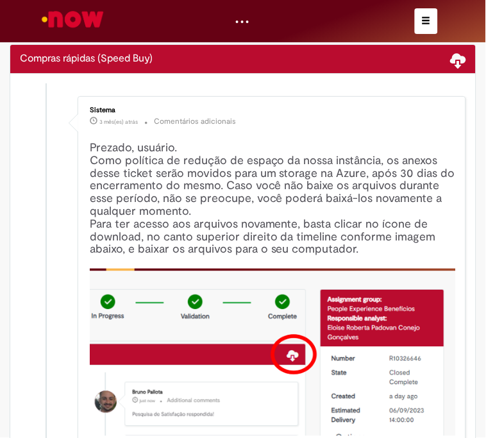
scroll to position [356, 0]
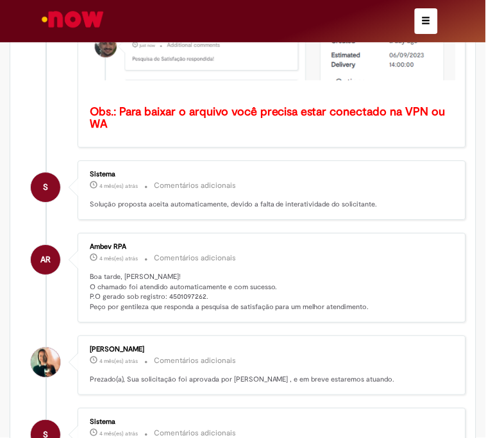
click at [187, 287] on p "Boa tarde, Sara! O chamado foi atendido automaticamente e com sucesso. P.O gera…" at bounding box center [273, 292] width 366 height 40
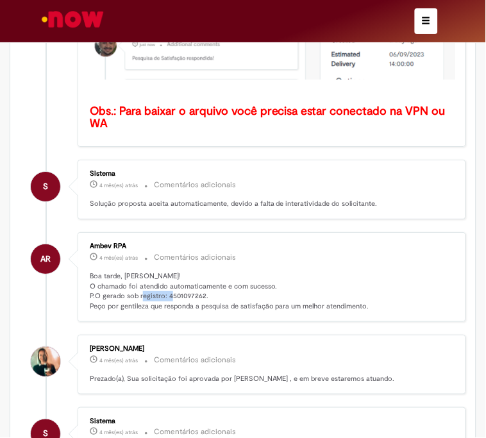
click at [187, 287] on p "Boa tarde, Sara! O chamado foi atendido automaticamente e com sucesso. P.O gera…" at bounding box center [273, 291] width 366 height 40
copy p "4501097262"
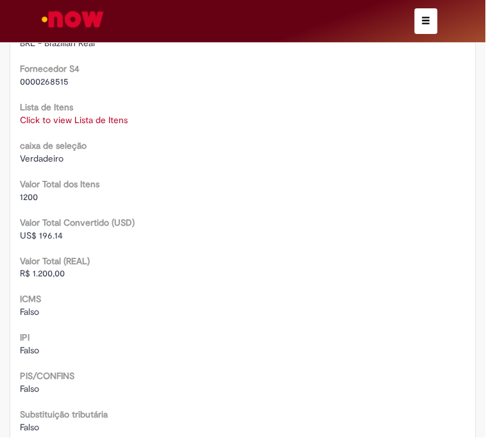
scroll to position [2202, 0]
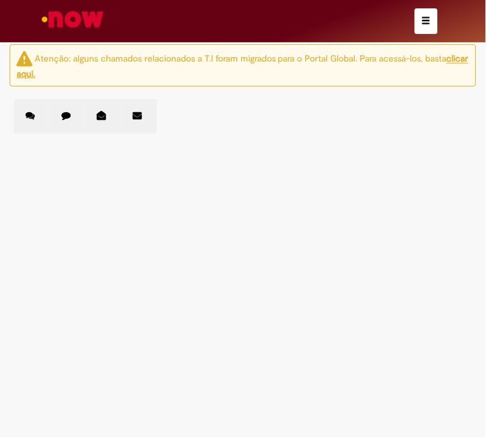
click at [67, 117] on icon at bounding box center [66, 115] width 9 height 9
click at [0, 0] on link "2" at bounding box center [0, 0] width 0 height 0
click at [63, 115] on icon at bounding box center [66, 115] width 9 height 9
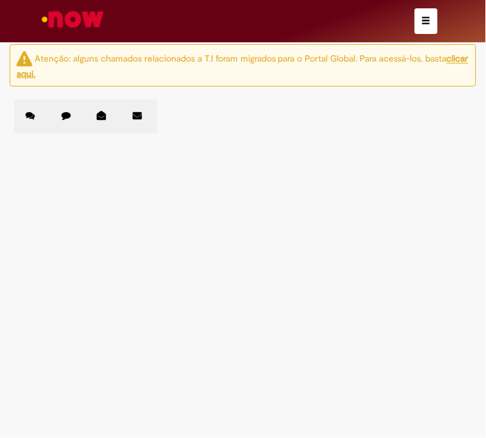
scroll to position [1037, 0]
click at [0, 0] on link "2" at bounding box center [0, 0] width 0 height 0
click at [0, 0] on span "Amostra Sensory degustação Ceng" at bounding box center [0, 0] width 0 height 0
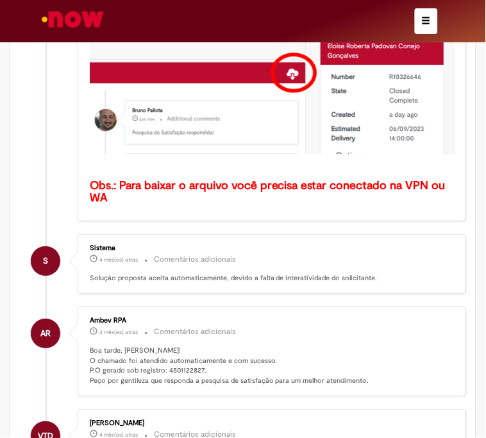
scroll to position [430, 0]
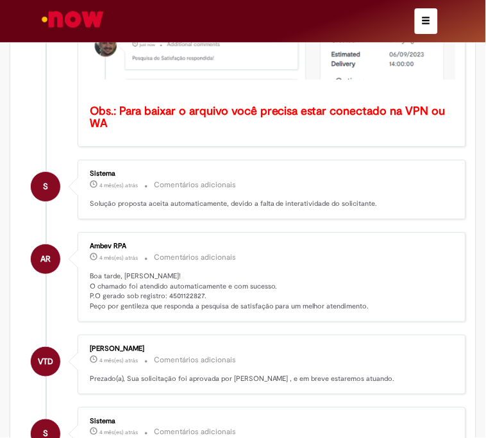
click at [192, 290] on p "Boa tarde, [PERSON_NAME]! O chamado foi atendido automaticamente e com sucesso.…" at bounding box center [273, 291] width 366 height 40
copy p "4501122827"
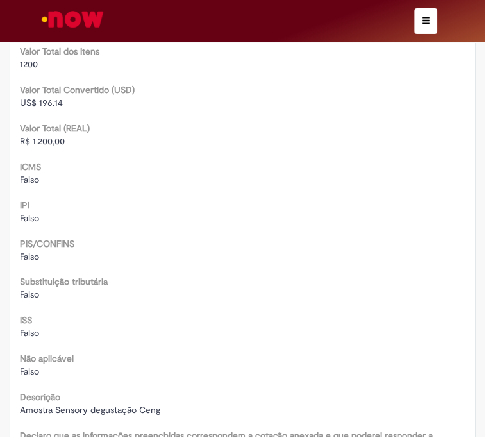
scroll to position [2202, 0]
